Goal: Navigation & Orientation: Find specific page/section

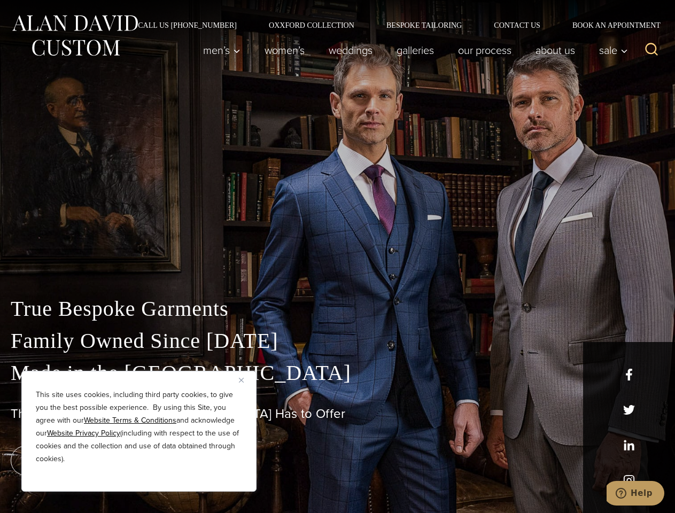
click at [337, 257] on div "True Bespoke Garments Family Owned Since [DATE] Made in [GEOGRAPHIC_DATA] The B…" at bounding box center [337, 377] width 675 height 274
click at [245, 380] on button "Close" at bounding box center [245, 380] width 13 height 13
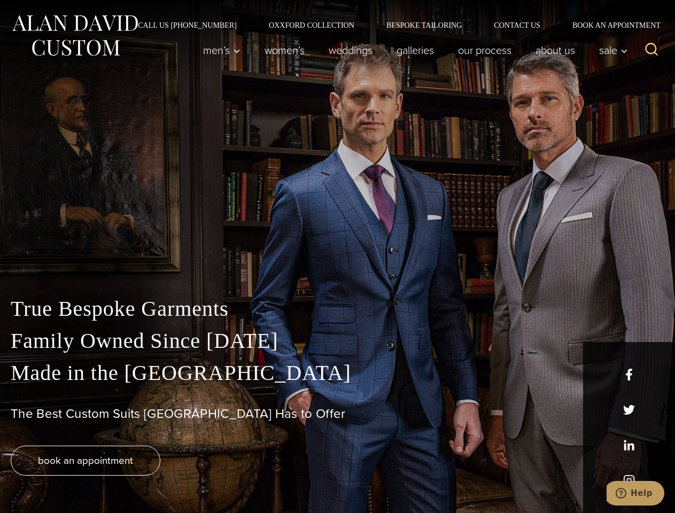
click at [139, 478] on div "True Bespoke Garments Family Owned Since [DATE] Made in [GEOGRAPHIC_DATA] The B…" at bounding box center [337, 403] width 675 height 220
click at [652, 50] on icon "Search" at bounding box center [652, 50] width 16 height 16
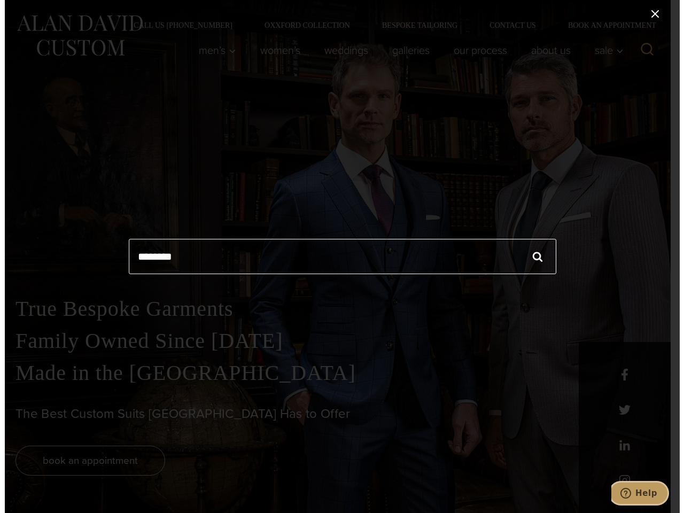
click at [631, 494] on icon "Help" at bounding box center [625, 493] width 11 height 11
